Goal: Transaction & Acquisition: Purchase product/service

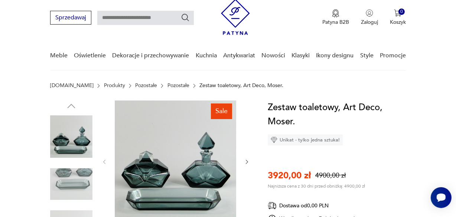
scroll to position [65, 0]
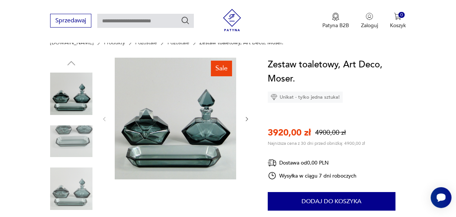
click at [69, 141] on img at bounding box center [71, 141] width 42 height 42
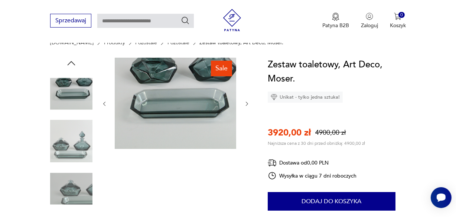
click at [247, 101] on icon "button" at bounding box center [247, 104] width 6 height 6
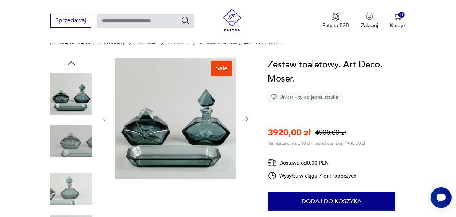
click at [247, 117] on icon "button" at bounding box center [247, 119] width 6 height 6
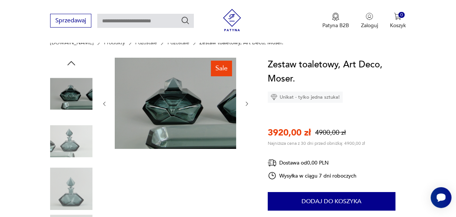
click at [246, 104] on icon "button" at bounding box center [247, 104] width 6 height 6
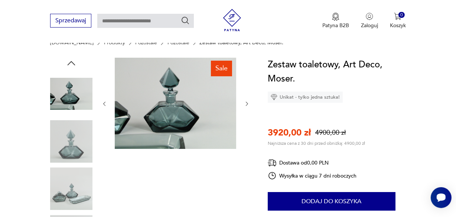
click at [246, 104] on icon "button" at bounding box center [247, 104] width 6 height 6
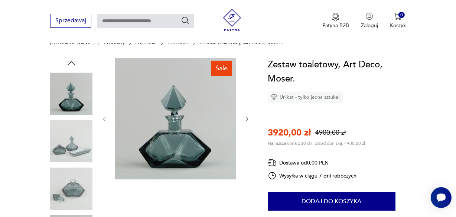
click at [246, 104] on div at bounding box center [175, 119] width 149 height 123
click at [246, 119] on icon "button" at bounding box center [247, 119] width 6 height 6
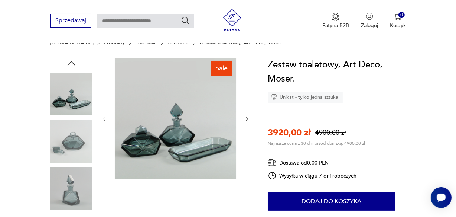
click at [246, 119] on icon "button" at bounding box center [247, 119] width 6 height 6
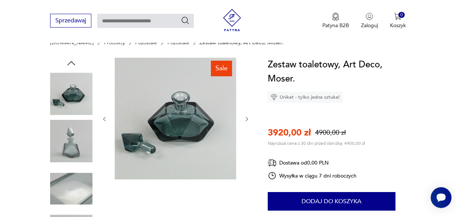
click at [246, 119] on icon "button" at bounding box center [247, 119] width 6 height 6
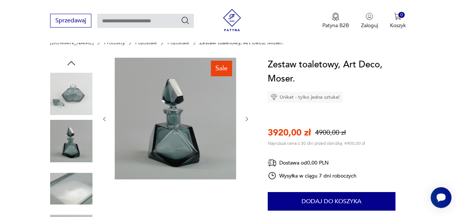
click at [246, 119] on icon "button" at bounding box center [247, 119] width 6 height 6
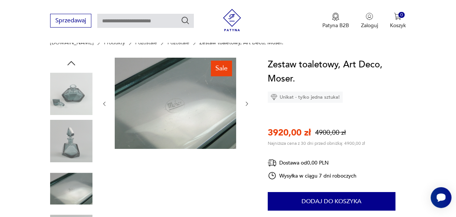
click at [247, 104] on icon "button" at bounding box center [247, 104] width 2 height 4
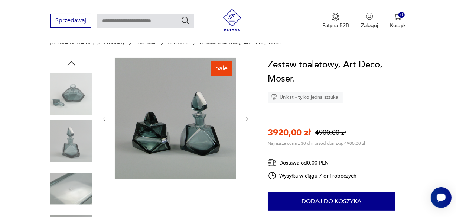
click at [247, 104] on div at bounding box center [175, 119] width 149 height 123
click at [71, 61] on icon "button" at bounding box center [71, 63] width 11 height 11
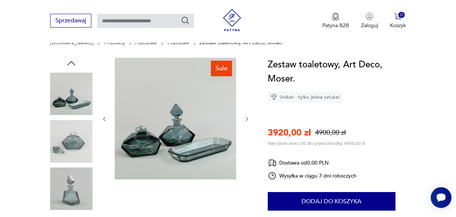
click at [71, 61] on icon "button" at bounding box center [71, 63] width 11 height 11
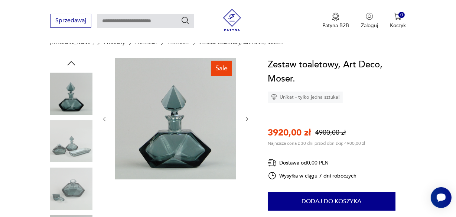
click at [71, 61] on icon "button" at bounding box center [71, 63] width 11 height 11
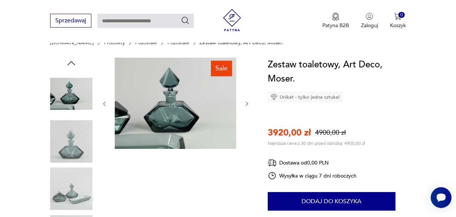
click at [71, 61] on icon "button" at bounding box center [71, 63] width 11 height 11
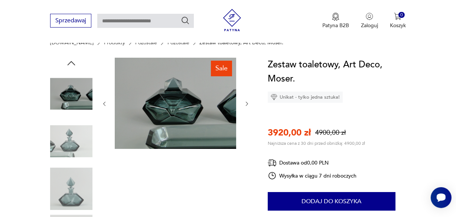
click at [71, 61] on icon "button" at bounding box center [71, 63] width 11 height 11
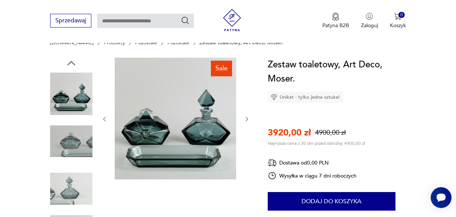
click at [71, 61] on icon "button" at bounding box center [71, 63] width 11 height 11
